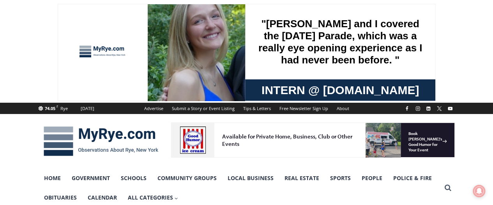
click at [58, 183] on link "Home" at bounding box center [53, 178] width 28 height 19
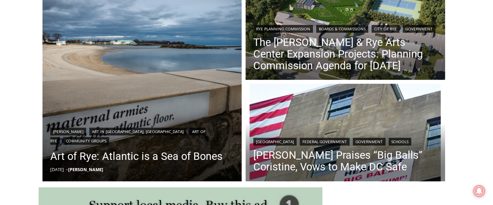
scroll to position [305, 0]
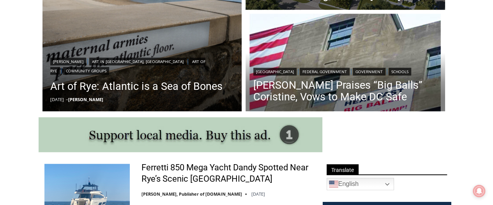
click at [109, 44] on img "Read More Art of Rye: Atlantic is a Sea of Bones" at bounding box center [141, 11] width 199 height 199
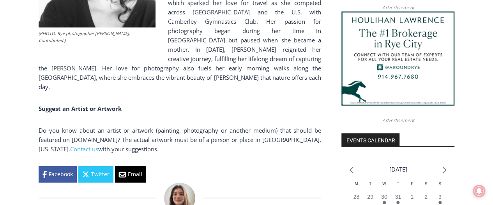
scroll to position [746, 0]
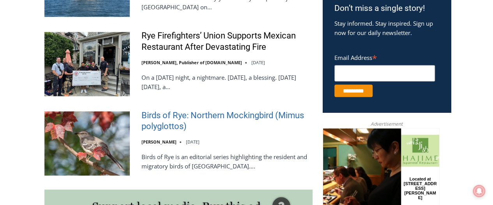
click at [184, 111] on link "Birds of Rye: Northern Mockingbird (Mimus polyglottos)" at bounding box center [226, 121] width 171 height 22
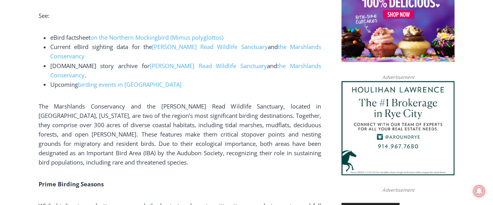
scroll to position [676, 0]
click at [113, 80] on span "birding events in Rye" at bounding box center [130, 84] width 104 height 8
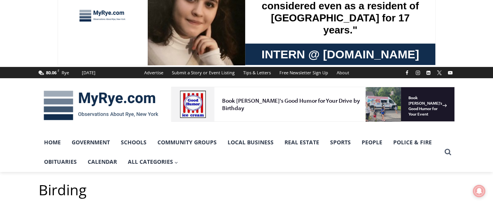
scroll to position [36, 0]
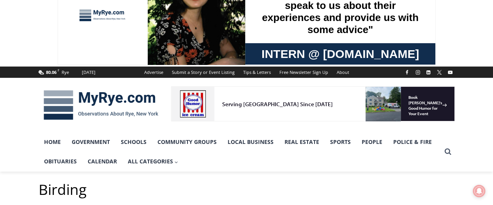
click at [410, 145] on link "Police & Fire" at bounding box center [412, 141] width 49 height 19
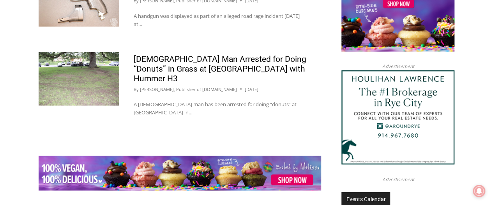
scroll to position [922, 0]
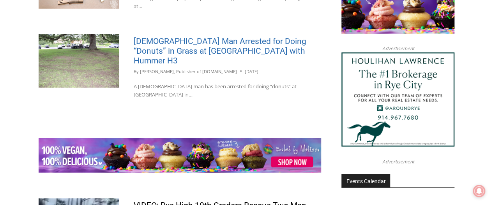
click at [240, 37] on link "[DEMOGRAPHIC_DATA] Man Arrested for Doing “Donuts” in Grass at [GEOGRAPHIC_DATA…" at bounding box center [220, 51] width 173 height 29
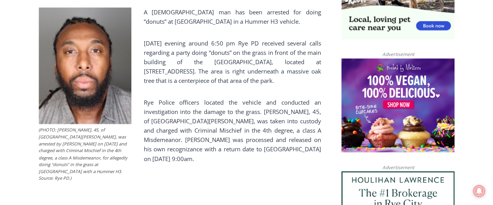
scroll to position [583, 0]
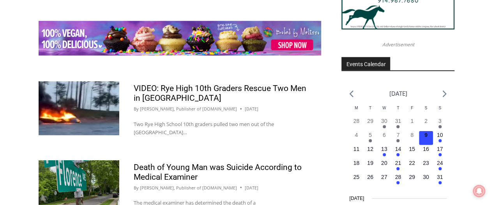
scroll to position [1045, 0]
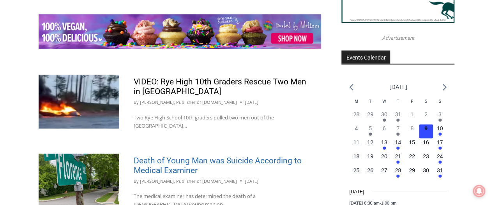
click at [231, 156] on link "Death of Young Man was Suicide According to Medical Examiner" at bounding box center [218, 165] width 168 height 19
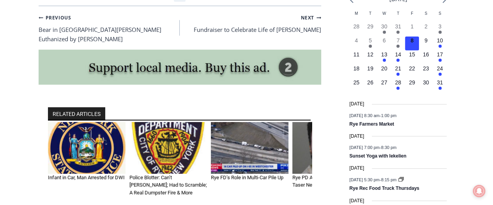
scroll to position [915, 0]
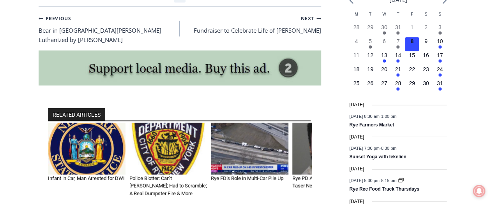
click at [78, 142] on img "1 of 6" at bounding box center [87, 149] width 78 height 52
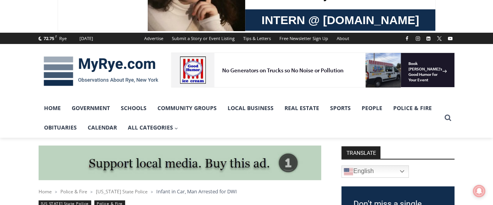
scroll to position [69, 0]
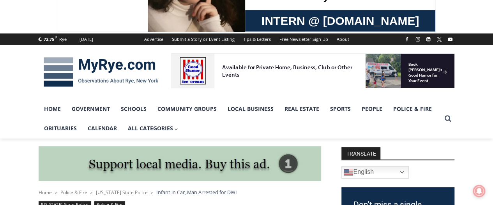
click at [175, 114] on link "Community Groups" at bounding box center [187, 108] width 70 height 19
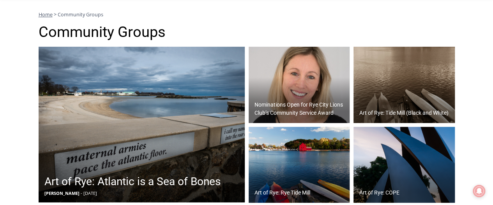
scroll to position [212, 0]
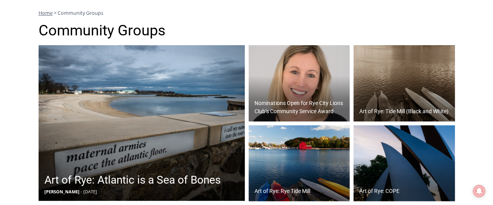
click at [326, 78] on img at bounding box center [298, 83] width 101 height 76
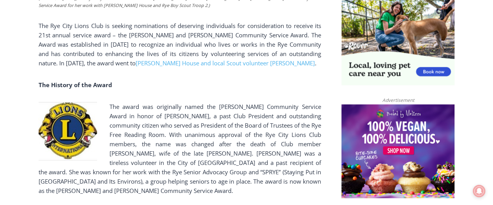
scroll to position [540, 0]
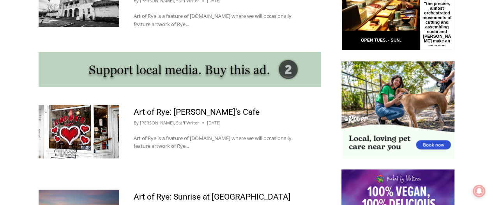
scroll to position [669, 0]
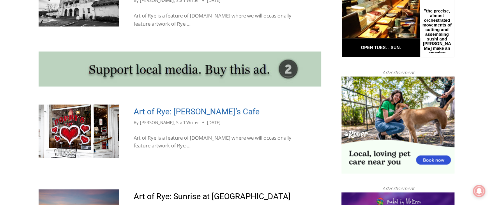
click at [155, 107] on link "Art of Rye: [PERSON_NAME]’s Cafe" at bounding box center [197, 111] width 126 height 9
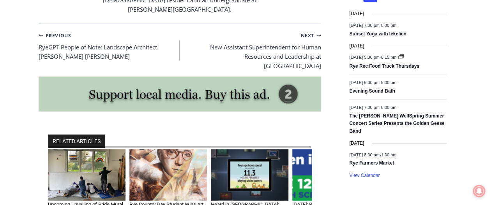
scroll to position [1007, 0]
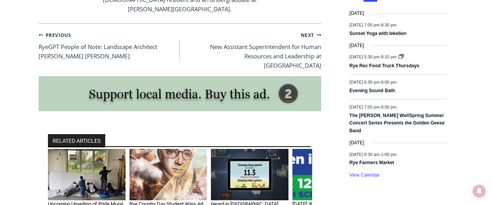
click at [40, 127] on div "RELATED ARTICLES Upcoming Unveiling of Pride Mural at [GEOGRAPHIC_DATA] By [PER…" at bounding box center [180, 188] width 282 height 148
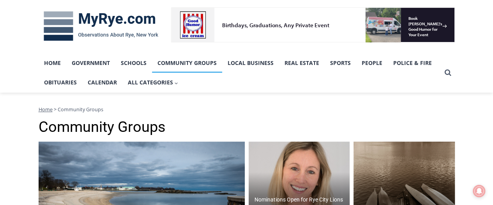
scroll to position [90, 0]
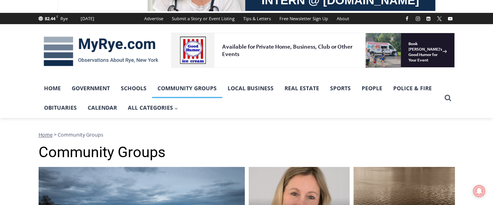
click at [80, 84] on link "Government" at bounding box center [90, 88] width 49 height 19
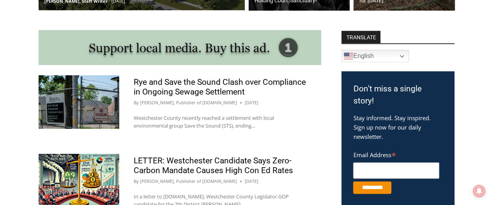
scroll to position [404, 0]
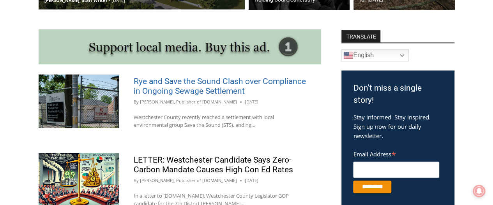
click at [167, 84] on link "Rye and Save the Sound Clash over Compliance in Ongoing Sewage Settlement" at bounding box center [220, 86] width 172 height 19
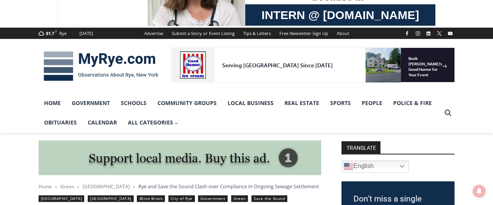
scroll to position [72, 0]
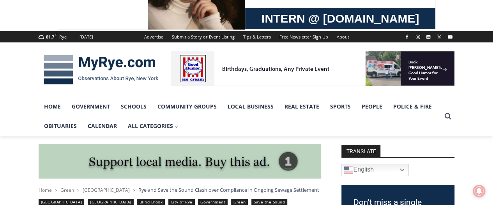
click at [50, 105] on link "Home" at bounding box center [53, 106] width 28 height 19
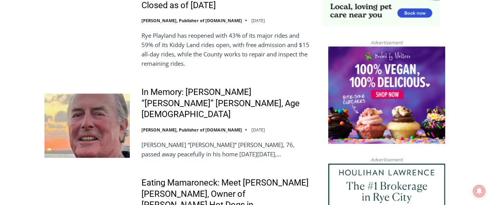
scroll to position [833, 0]
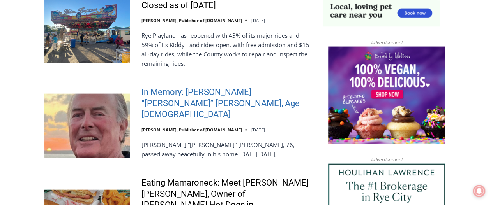
click at [176, 94] on link "In Memory: [PERSON_NAME] “[PERSON_NAME]” [PERSON_NAME], Age [DEMOGRAPHIC_DATA]" at bounding box center [226, 103] width 171 height 33
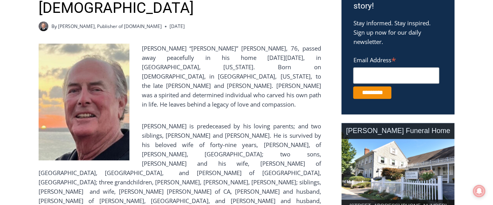
scroll to position [282, 0]
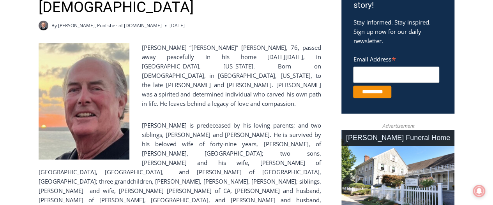
click at [213, 43] on p "Richard “Dick” Austin Langeloh, 76, passed away peacefully in his home on Sunda…" at bounding box center [180, 75] width 282 height 65
copy p "Langeloh"
